Goal: Task Accomplishment & Management: Complete application form

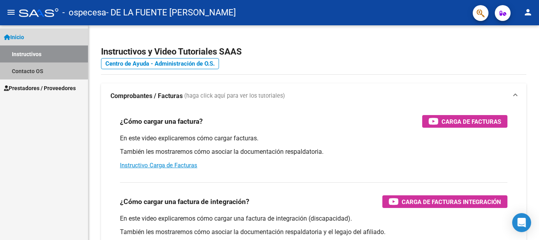
click at [29, 67] on link "Contacto OS" at bounding box center [44, 70] width 88 height 17
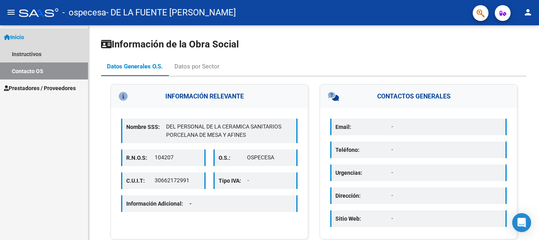
click at [23, 33] on span "Inicio" at bounding box center [14, 37] width 20 height 9
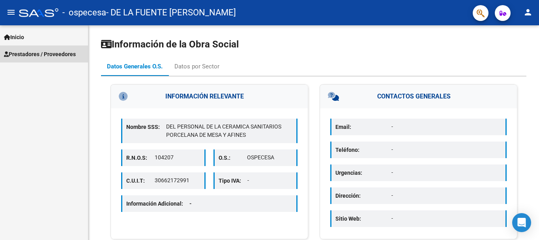
click at [26, 51] on span "Prestadores / Proveedores" at bounding box center [40, 54] width 72 height 9
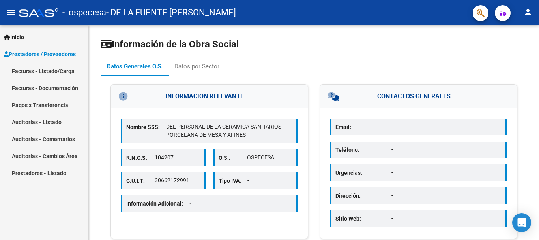
click at [46, 68] on link "Facturas - Listado/Carga" at bounding box center [44, 70] width 88 height 17
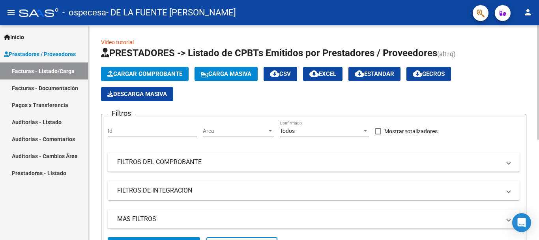
scroll to position [188, 0]
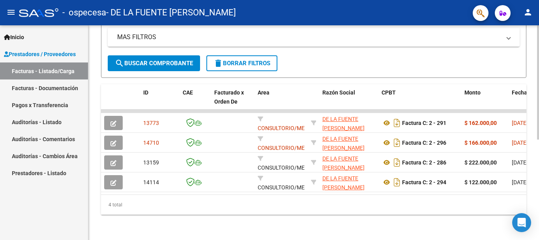
click at [538, 234] on div at bounding box center [538, 132] width 2 height 214
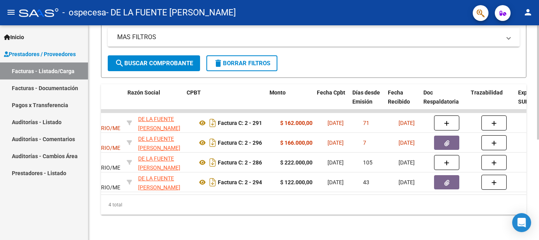
scroll to position [0, 210]
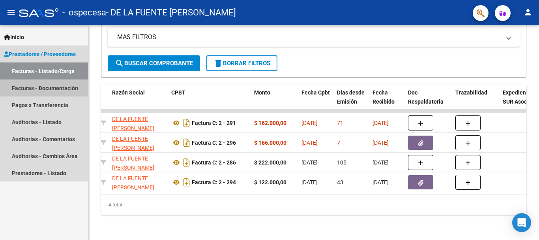
click at [62, 84] on link "Facturas - Documentación" at bounding box center [44, 87] width 88 height 17
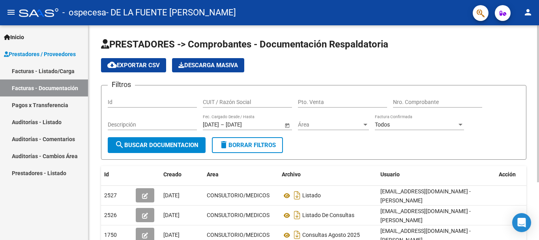
click at [532, 236] on div "PRESTADORES -> Comprobantes - Documentación Respaldatoria cloud_download Export…" at bounding box center [313, 168] width 451 height 287
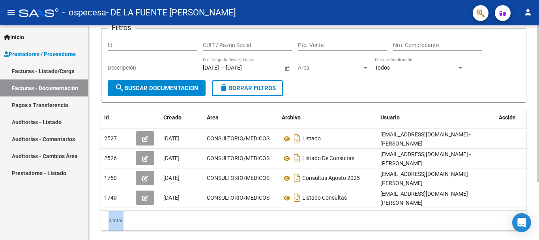
click at [532, 236] on div "PRESTADORES -> Comprobantes - Documentación Respaldatoria cloud_download Export…" at bounding box center [313, 111] width 451 height 287
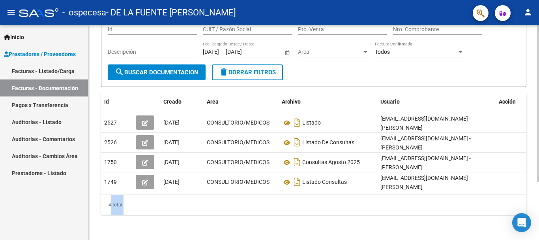
click at [532, 236] on div "PRESTADORES -> Comprobantes - Documentación Respaldatoria cloud_download Export…" at bounding box center [313, 96] width 451 height 287
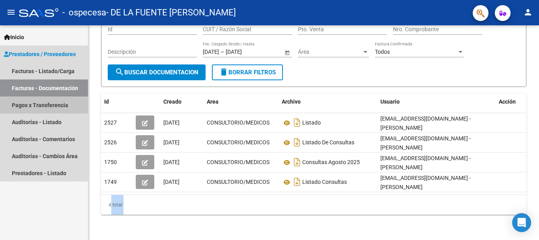
click at [57, 101] on link "Pagos x Transferencia" at bounding box center [44, 104] width 88 height 17
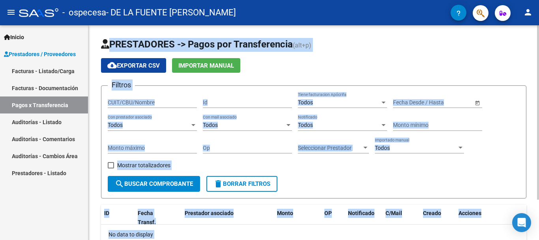
click at [468, 45] on h1 "PRESTADORES -> Pagos por Transferencia (alt+p)" at bounding box center [314, 45] width 426 height 14
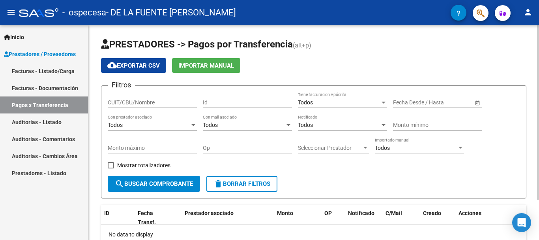
click at [536, 234] on div "PRESTADORES -> Pagos por Transferencia (alt+p) cloud_download Exportar CSV Impo…" at bounding box center [313, 157] width 451 height 264
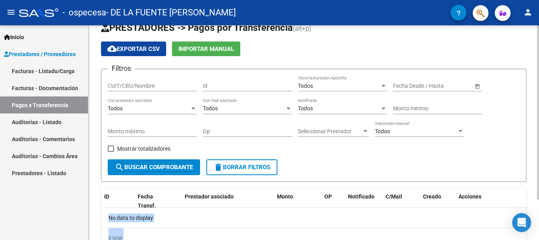
click at [536, 234] on div "PRESTADORES -> Pagos por Transferencia (alt+p) cloud_download Exportar CSV Impo…" at bounding box center [313, 141] width 451 height 264
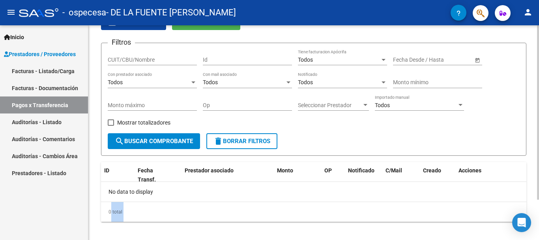
click at [536, 234] on div "PRESTADORES -> Pagos por Transferencia (alt+p) cloud_download Exportar CSV Impo…" at bounding box center [313, 115] width 451 height 264
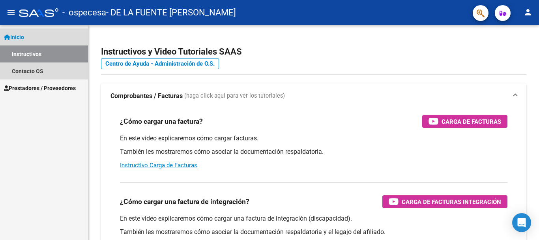
click at [20, 35] on span "Inicio" at bounding box center [14, 37] width 20 height 9
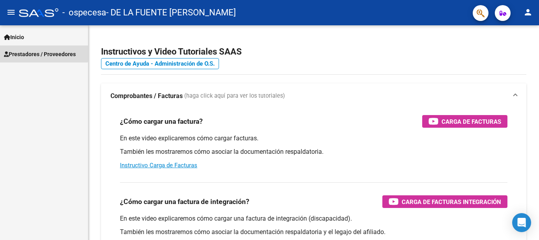
click at [23, 52] on span "Prestadores / Proveedores" at bounding box center [40, 54] width 72 height 9
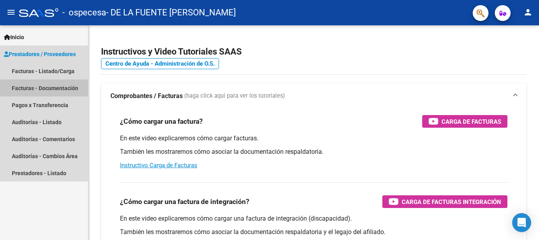
click at [28, 88] on link "Facturas - Documentación" at bounding box center [44, 87] width 88 height 17
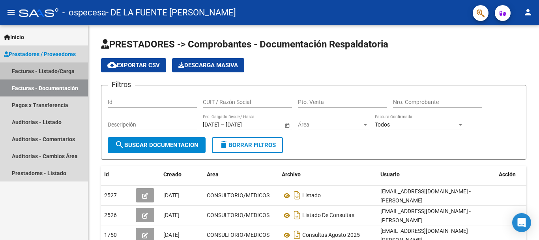
click at [30, 69] on link "Facturas - Listado/Carga" at bounding box center [44, 70] width 88 height 17
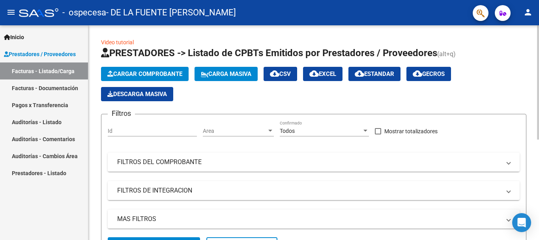
scroll to position [188, 0]
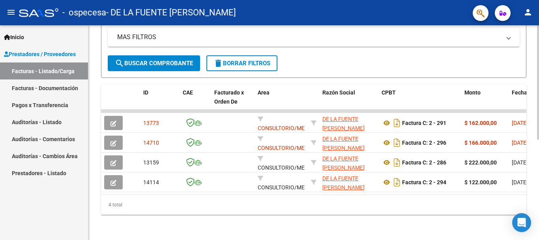
click at [538, 234] on div at bounding box center [538, 132] width 2 height 214
click at [538, 234] on div at bounding box center [538, 183] width 2 height 114
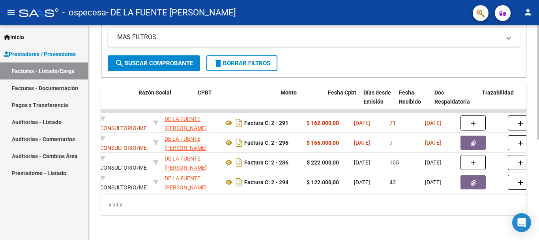
scroll to position [0, 195]
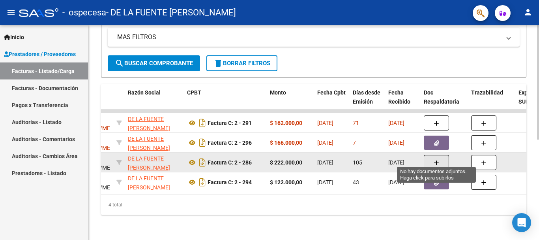
click at [436, 160] on icon "button" at bounding box center [437, 163] width 6 height 6
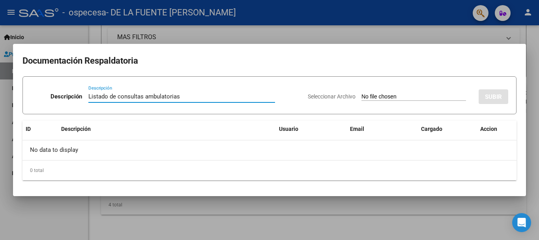
type input "Listado de consultas ambulatorias"
click at [326, 94] on span "Seleccionar Archivo" at bounding box center [332, 96] width 48 height 6
click at [362, 94] on input "Seleccionar Archivo" at bounding box center [414, 97] width 105 height 8
click at [332, 96] on span "Seleccionar Archivo" at bounding box center [332, 96] width 48 height 6
click at [362, 96] on input "Seleccionar Archivo" at bounding box center [414, 97] width 105 height 8
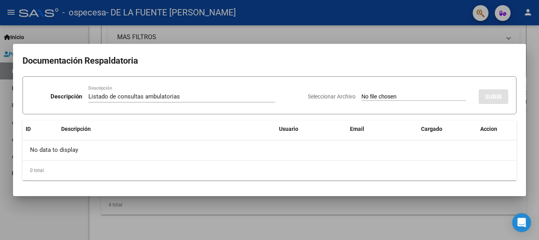
click at [361, 92] on div "Seleccionar Archivo SUBIR" at bounding box center [408, 95] width 201 height 24
click at [362, 93] on input "Seleccionar Archivo" at bounding box center [414, 97] width 105 height 8
click at [167, 149] on div "No data to display" at bounding box center [270, 150] width 494 height 20
click at [139, 149] on div "No data to display" at bounding box center [270, 150] width 494 height 20
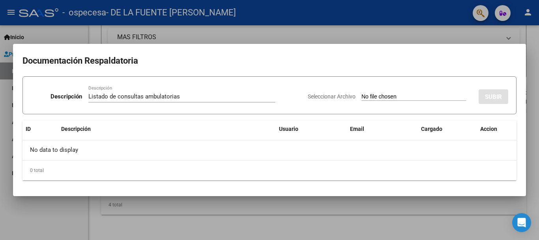
click at [362, 94] on input "Seleccionar Archivo" at bounding box center [414, 97] width 105 height 8
type input "C:\fakepath\CERAMISTA JUNIO 2025.xlsx"
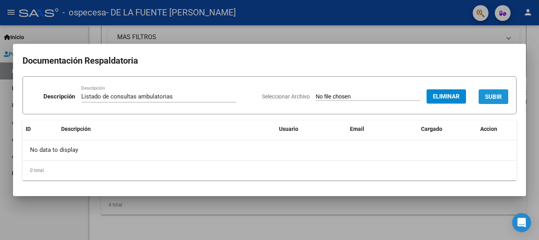
click at [495, 94] on span "SUBIR" at bounding box center [493, 96] width 17 height 7
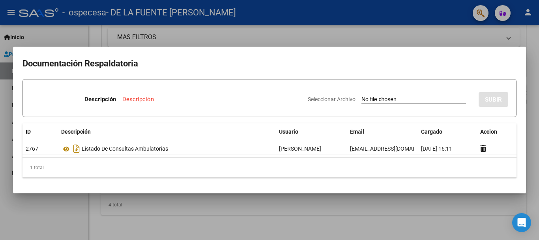
click at [531, 55] on div at bounding box center [269, 120] width 539 height 240
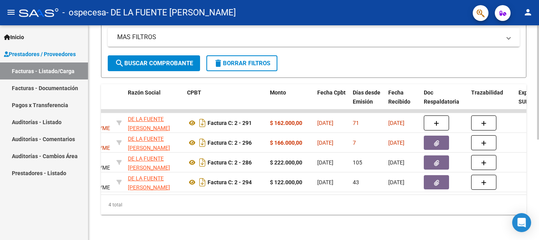
click at [436, 195] on div "4 total" at bounding box center [314, 205] width 426 height 20
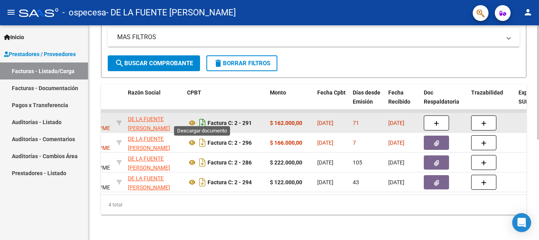
click at [202, 116] on icon "Descargar documento" at bounding box center [202, 122] width 10 height 13
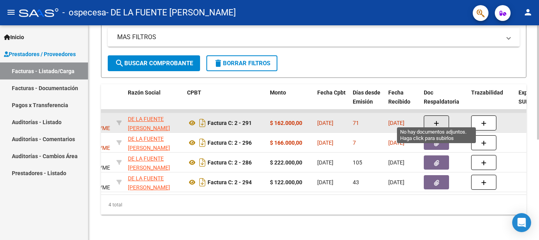
click at [435, 120] on icon "button" at bounding box center [437, 123] width 6 height 6
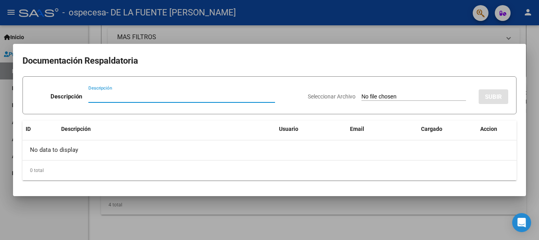
click at [161, 94] on input "Descripción" at bounding box center [181, 96] width 187 height 7
type input "mis prestaciones julio 2025"
click at [331, 95] on span "Seleccionar Archivo" at bounding box center [332, 96] width 48 height 6
click at [362, 95] on input "Seleccionar Archivo" at bounding box center [414, 97] width 105 height 8
type input "C:\fakepath\ceramista julio 2025.xlsx"
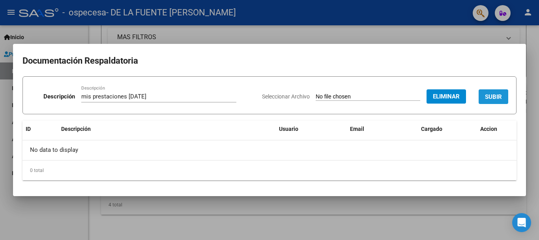
click at [496, 93] on span "SUBIR" at bounding box center [493, 96] width 17 height 7
